Goal: Information Seeking & Learning: Learn about a topic

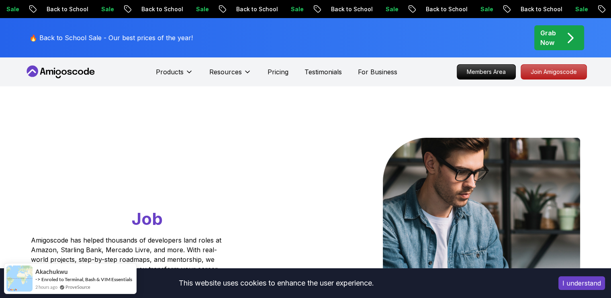
click at [571, 286] on button "I understand" at bounding box center [581, 283] width 47 height 14
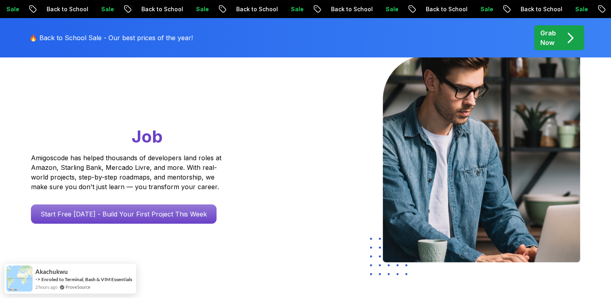
scroll to position [121, 0]
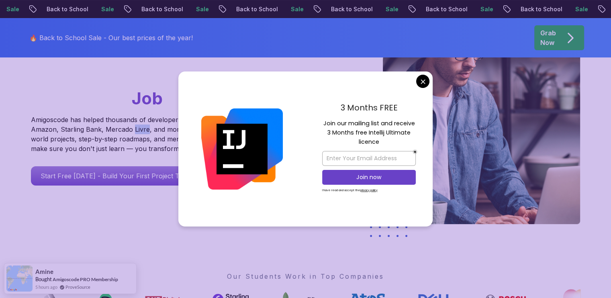
drag, startPoint x: 133, startPoint y: 128, endPoint x: 146, endPoint y: 131, distance: 13.5
click at [146, 131] on p "Amigoscode has helped thousands of developers land roles at Amazon, Starling Ba…" at bounding box center [127, 134] width 193 height 39
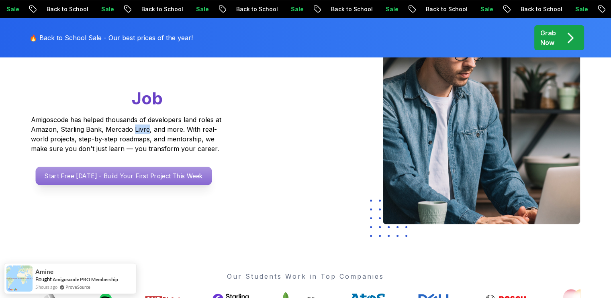
click at [123, 185] on p "Start Free [DATE] - Build Your First Project This Week" at bounding box center [123, 176] width 176 height 18
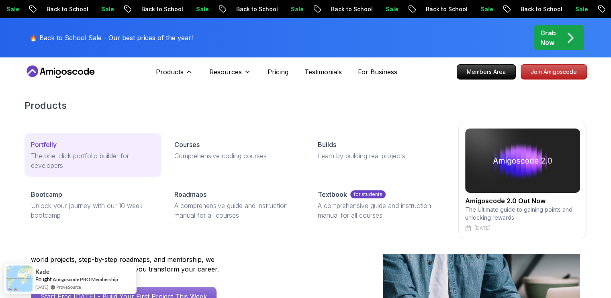
click at [43, 152] on p "The one-click portfolio builder for developers" at bounding box center [93, 160] width 124 height 19
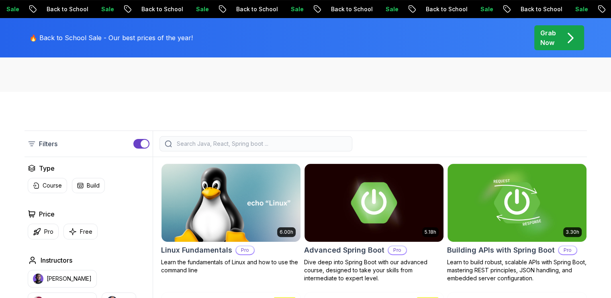
scroll to position [161, 0]
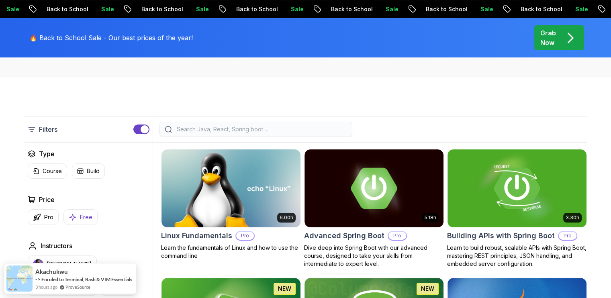
click at [80, 216] on p "Free" at bounding box center [86, 217] width 12 height 8
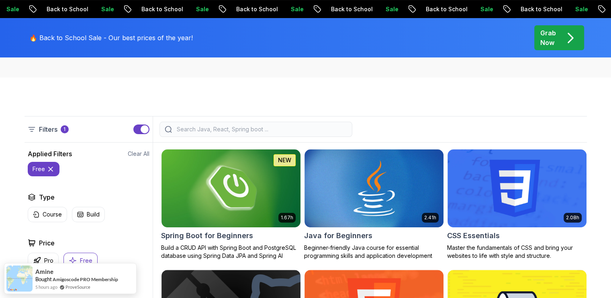
click at [384, 203] on img at bounding box center [374, 188] width 146 height 82
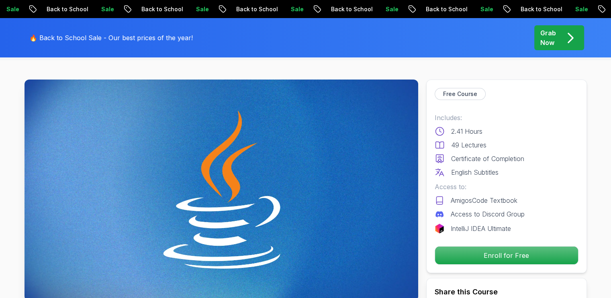
scroll to position [40, 0]
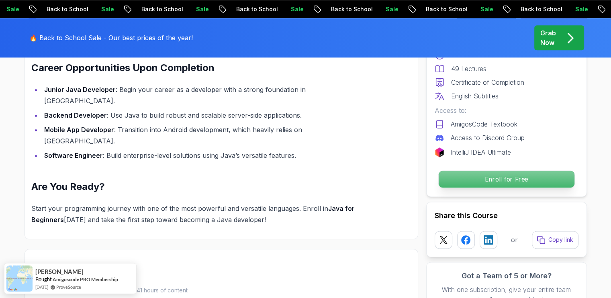
click at [544, 181] on p "Enroll for Free" at bounding box center [506, 179] width 136 height 17
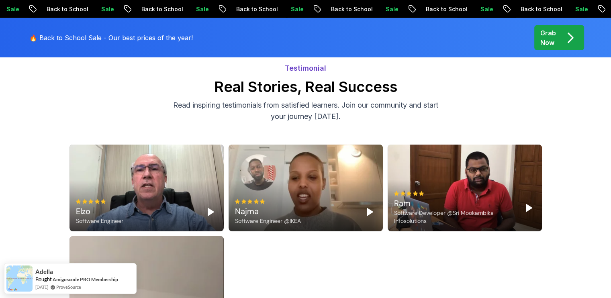
scroll to position [2002, 0]
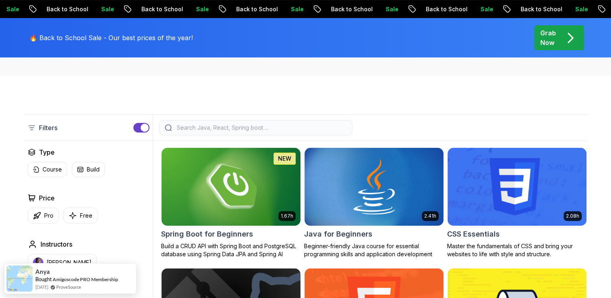
scroll to position [161, 0]
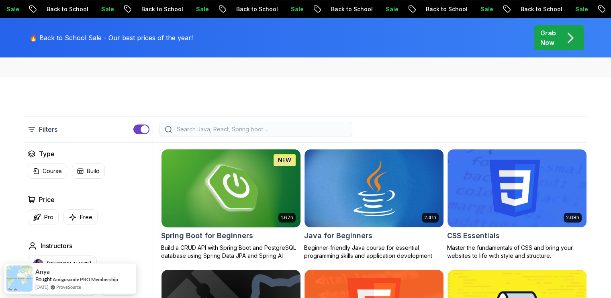
click at [248, 164] on img at bounding box center [231, 188] width 146 height 82
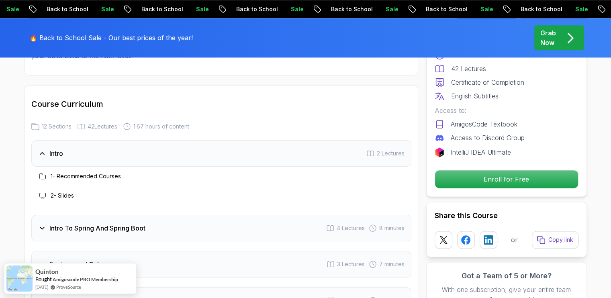
scroll to position [1004, 0]
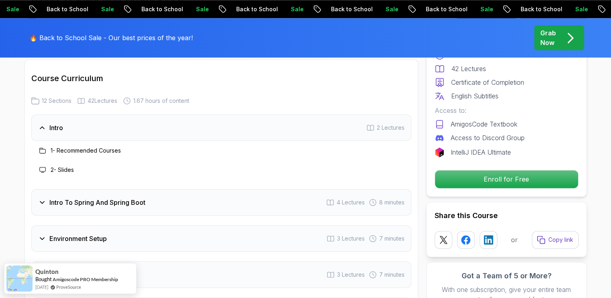
click at [83, 117] on div "Intro 2 Lectures" at bounding box center [221, 128] width 380 height 27
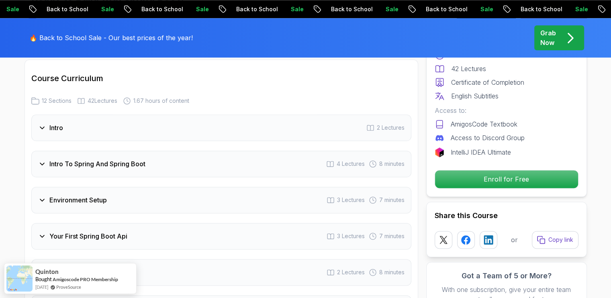
click at [82, 151] on div "Intro To Spring And Spring Boot 4 Lectures 8 minutes" at bounding box center [221, 164] width 380 height 27
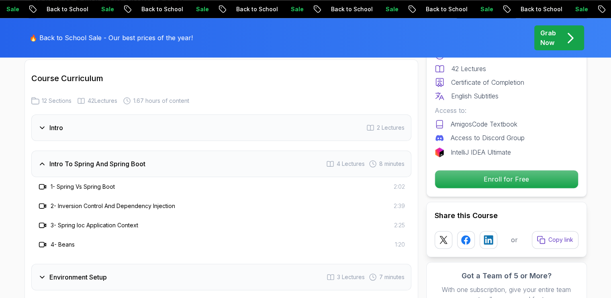
click at [39, 183] on icon at bounding box center [43, 187] width 8 height 8
click at [78, 183] on h3 "1 - Spring Vs Spring Boot" at bounding box center [83, 187] width 64 height 8
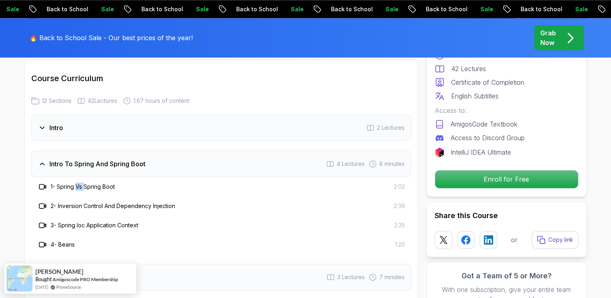
click at [84, 159] on h3 "Intro To Spring And Spring Boot" at bounding box center [97, 164] width 96 height 10
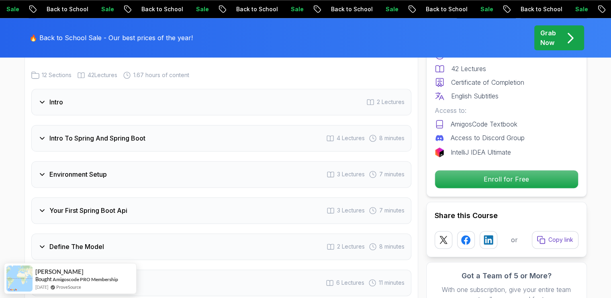
scroll to position [1045, 0]
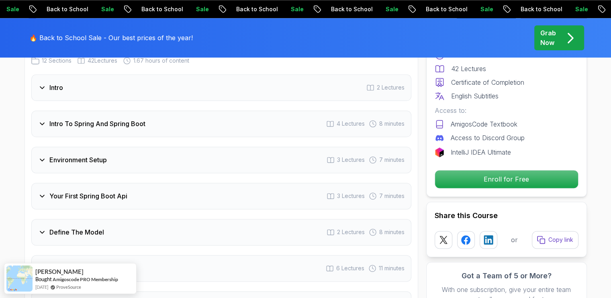
click at [85, 160] on div "Environment Setup 3 Lectures 7 minutes" at bounding box center [221, 160] width 380 height 27
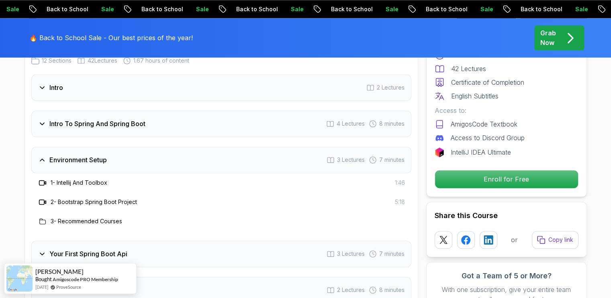
click at [85, 160] on div "Environment Setup 3 Lectures 7 minutes" at bounding box center [221, 160] width 380 height 27
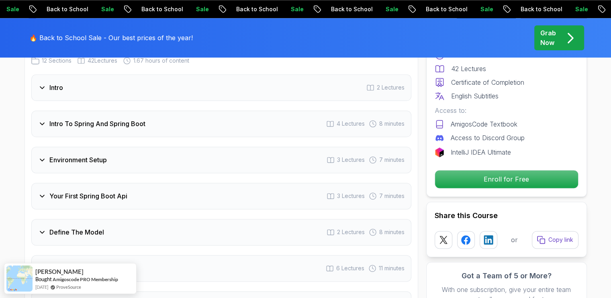
click at [86, 191] on h3 "Your First Spring Boot Api" at bounding box center [88, 196] width 78 height 10
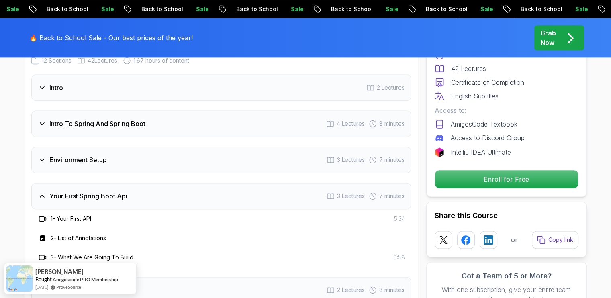
click at [86, 191] on h3 "Your First Spring Boot Api" at bounding box center [88, 196] width 78 height 10
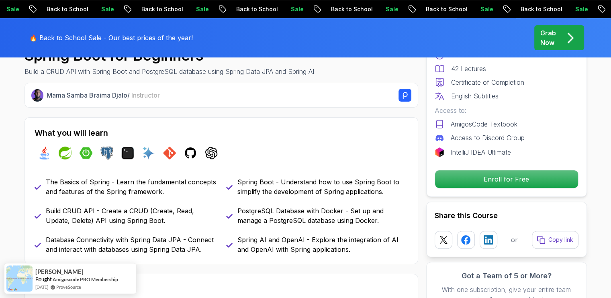
scroll to position [241, 0]
